Goal: Find specific page/section: Find specific page/section

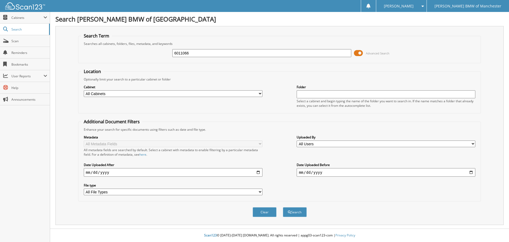
type input "6011066"
click at [283, 207] on button "Search" at bounding box center [295, 212] width 24 height 10
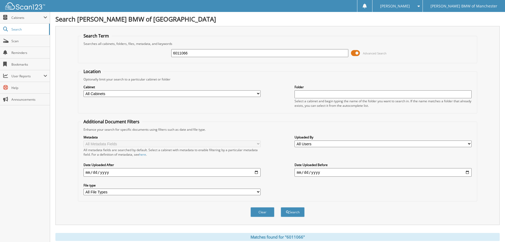
drag, startPoint x: 301, startPoint y: 55, endPoint x: 148, endPoint y: 35, distance: 155.2
click at [142, 37] on fieldset "Search Term Searches all cabinets, folders, files, metadata, and keywords 60110…" at bounding box center [278, 48] width 400 height 30
type input "6010934"
click at [281, 207] on button "Search" at bounding box center [293, 212] width 24 height 10
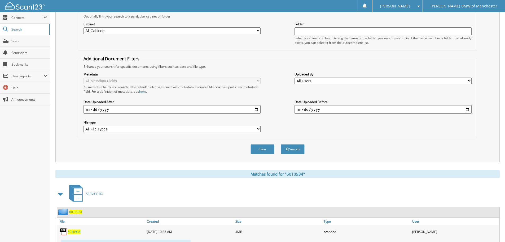
scroll to position [87, 0]
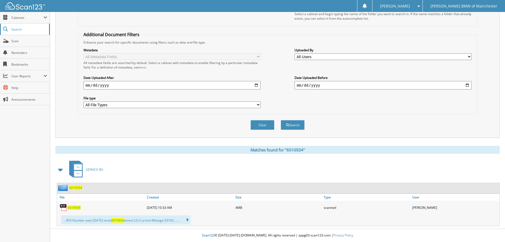
click at [17, 32] on link "Search" at bounding box center [25, 29] width 50 height 11
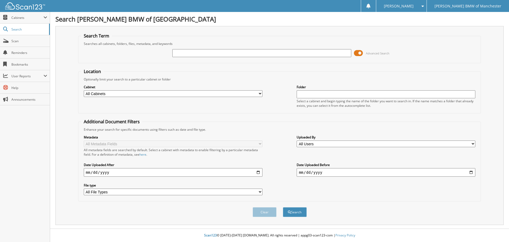
click at [13, 46] on link "Scan" at bounding box center [25, 40] width 50 height 11
